Goal: Task Accomplishment & Management: Use online tool/utility

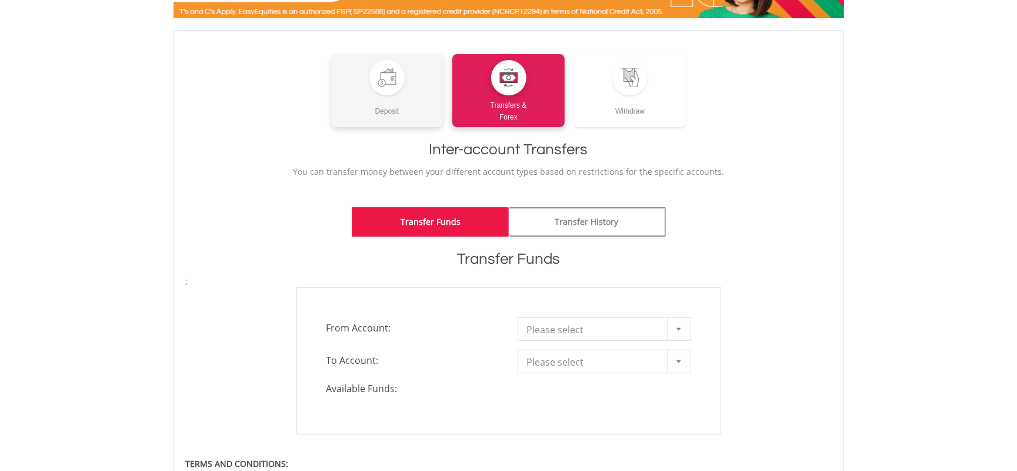
scroll to position [235, 0]
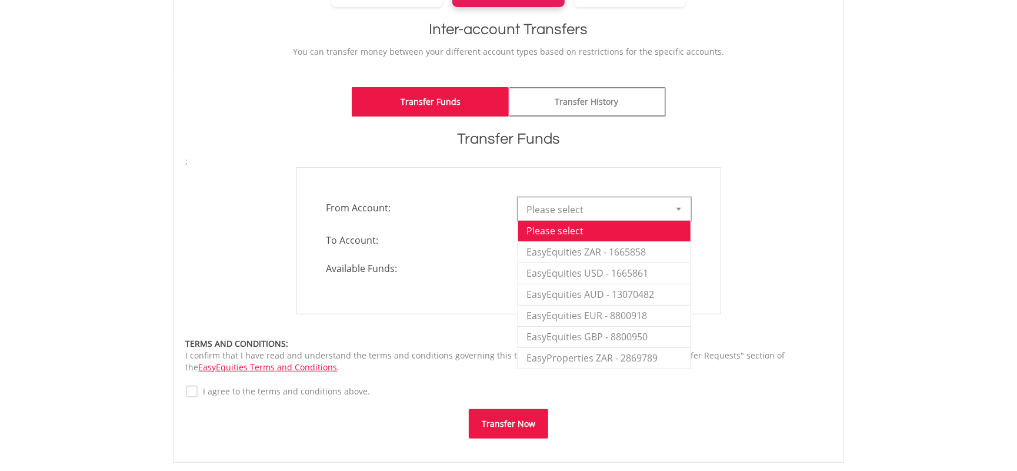
click at [584, 206] on span "Please select" at bounding box center [595, 210] width 137 height 24
click at [589, 83] on div "**********" at bounding box center [509, 268] width 671 height 387
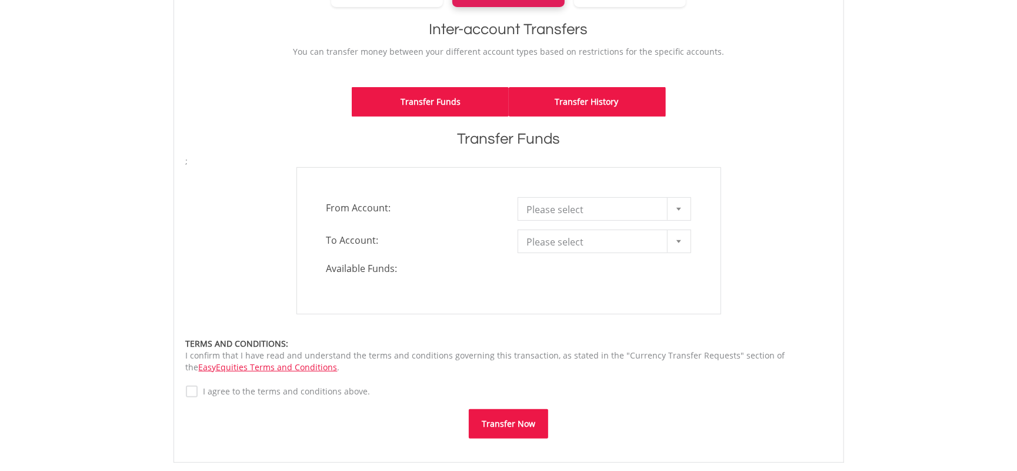
click at [589, 92] on link "Transfer History" at bounding box center [587, 101] width 157 height 29
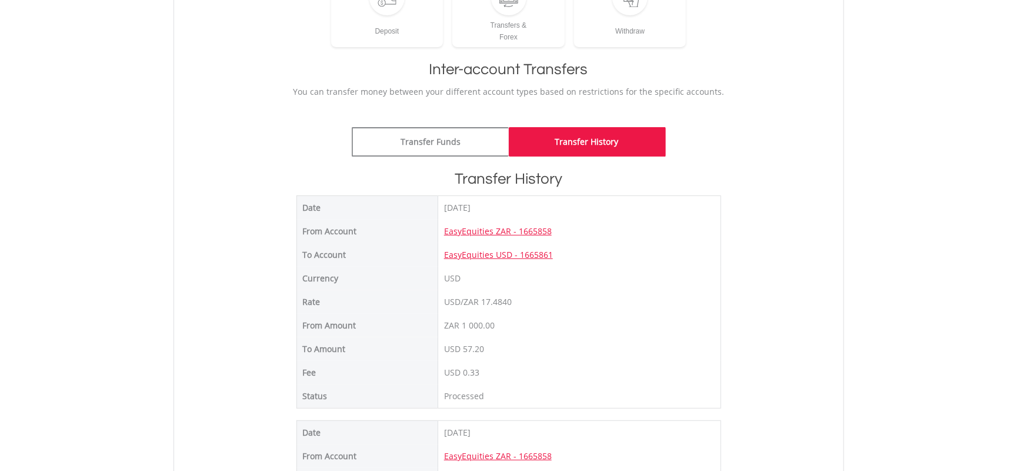
scroll to position [156, 0]
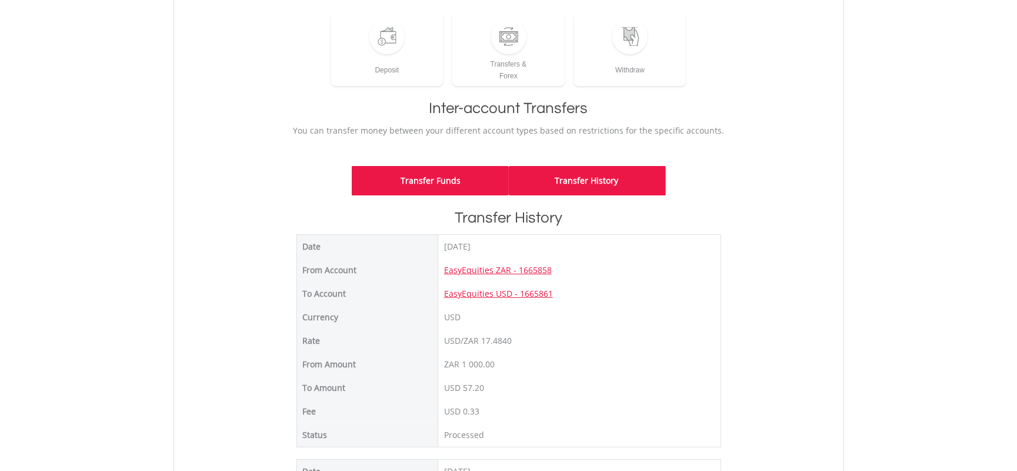
click at [451, 186] on link "Transfer Funds" at bounding box center [430, 180] width 157 height 29
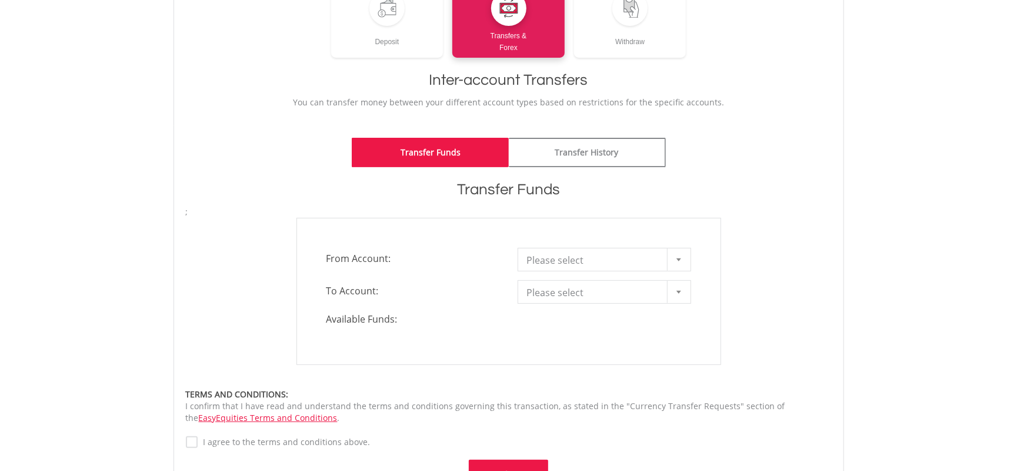
scroll to position [235, 0]
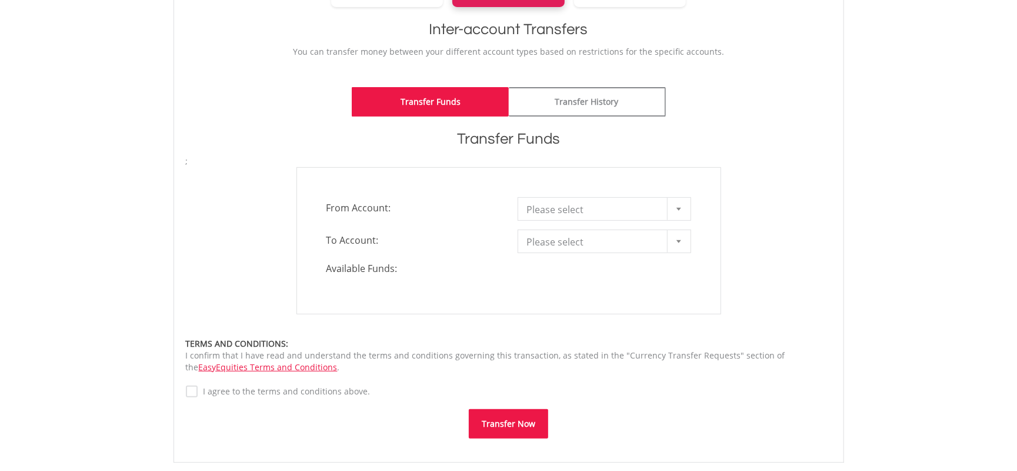
click at [555, 211] on span "Please select" at bounding box center [595, 210] width 137 height 24
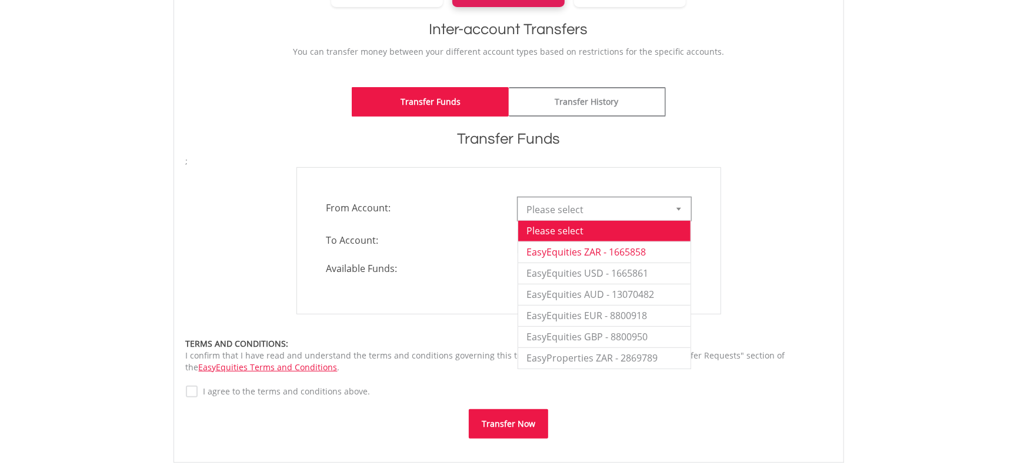
click at [575, 252] on li "EasyEquities ZAR - 1665858" at bounding box center [604, 251] width 172 height 21
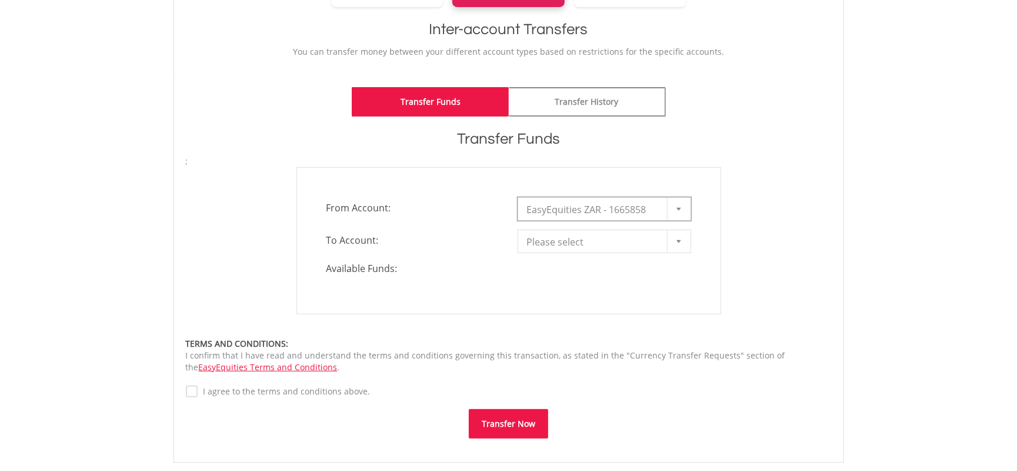
click at [572, 245] on span "Please select" at bounding box center [595, 242] width 137 height 24
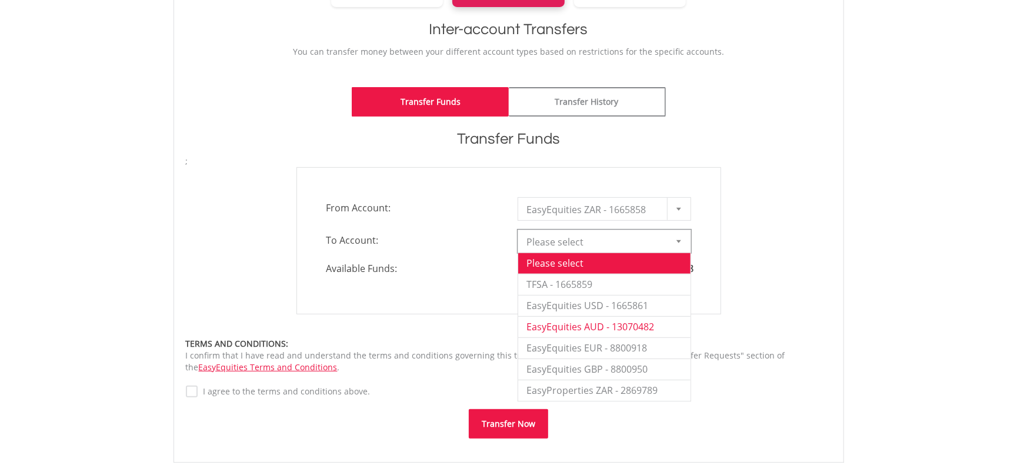
click at [587, 324] on li "EasyEquities AUD - 13070482" at bounding box center [604, 326] width 172 height 21
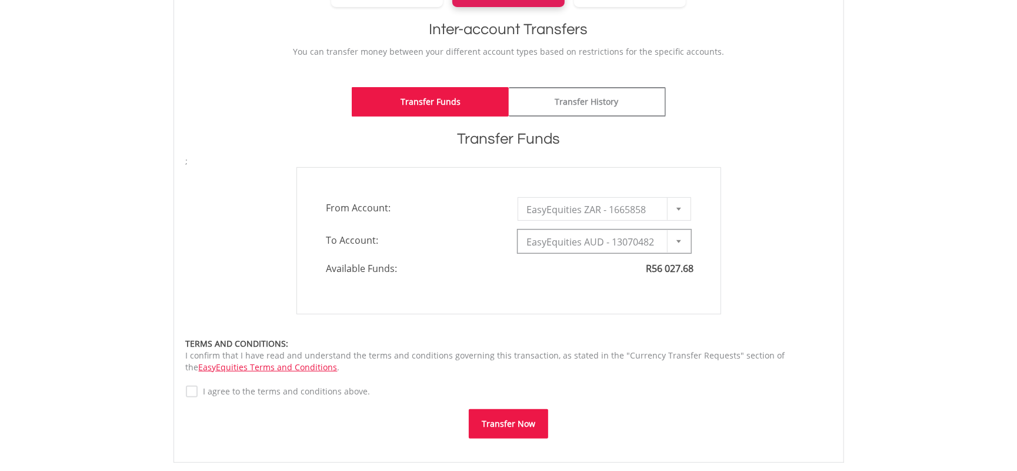
type input "*"
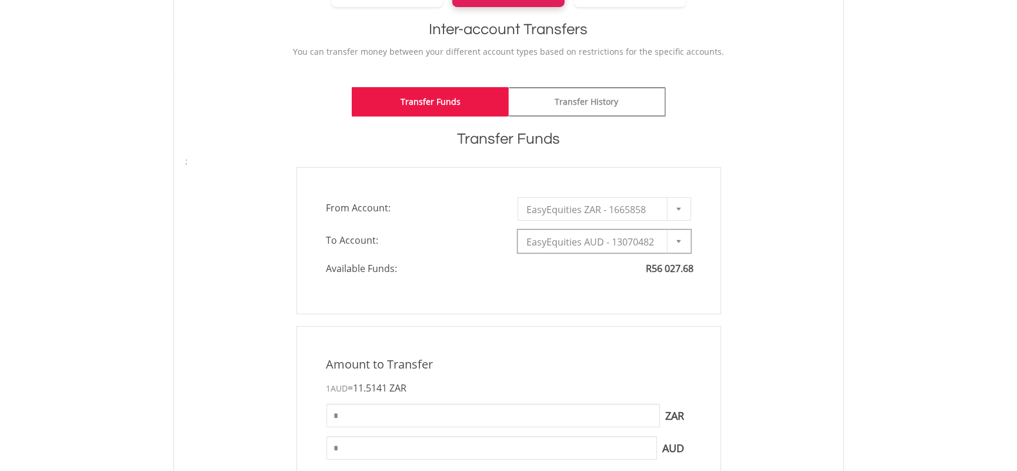
click at [596, 248] on span "EasyEquities AUD - 13070482" at bounding box center [595, 242] width 137 height 24
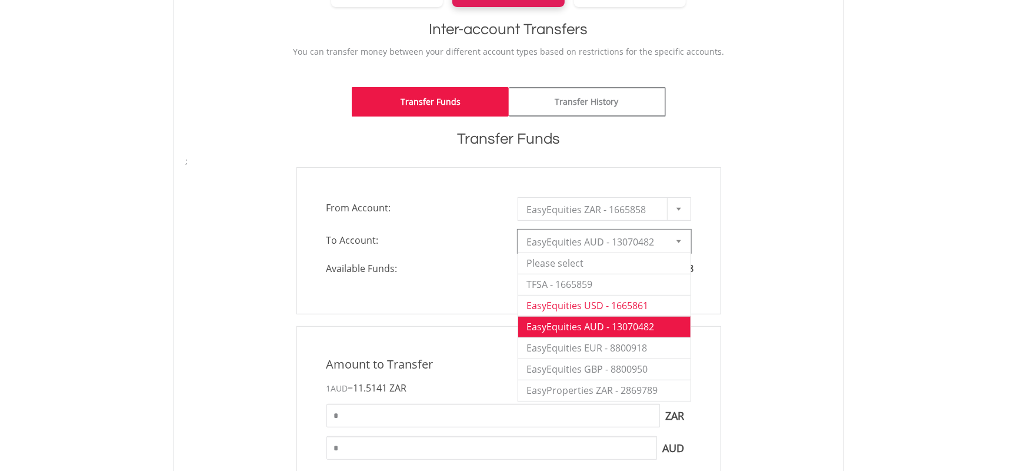
click at [607, 311] on li "EasyEquities USD - 1665861" at bounding box center [604, 305] width 172 height 21
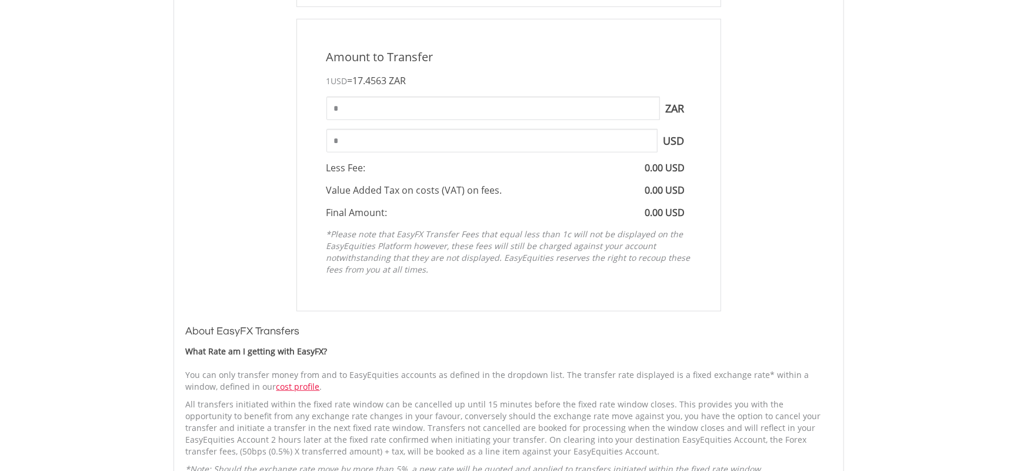
scroll to position [549, 0]
